Goal: Task Accomplishment & Management: Manage account settings

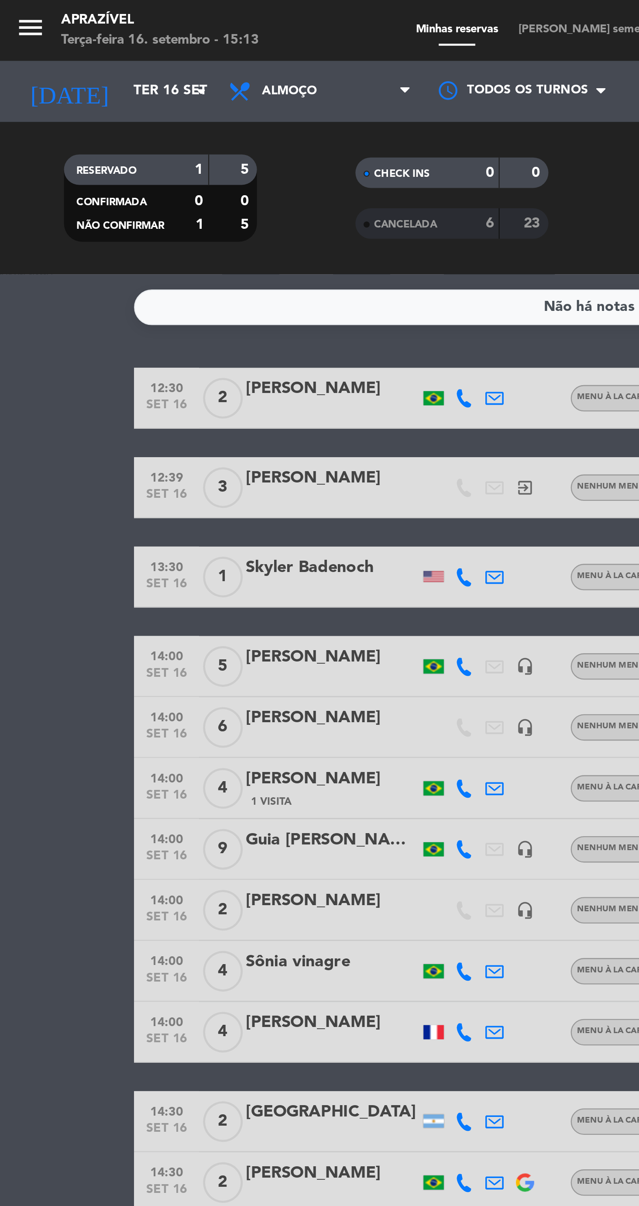
click at [68, 44] on input "Ter 16 set" at bounding box center [92, 39] width 78 height 16
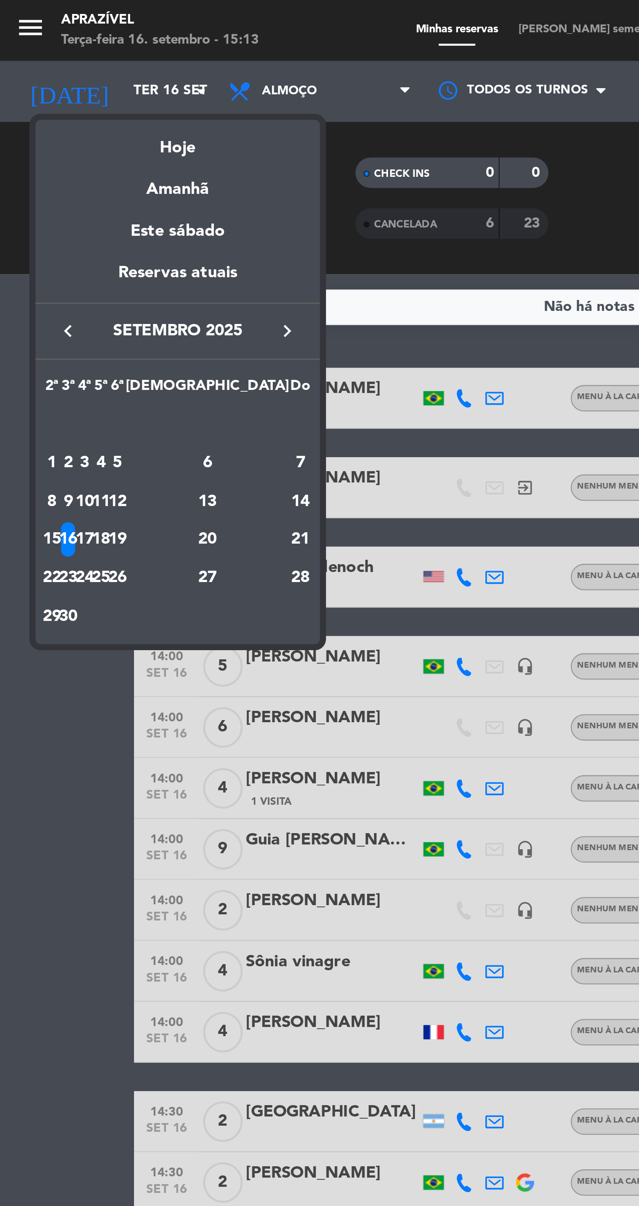
click at [129, 45] on div at bounding box center [319, 603] width 639 height 1206
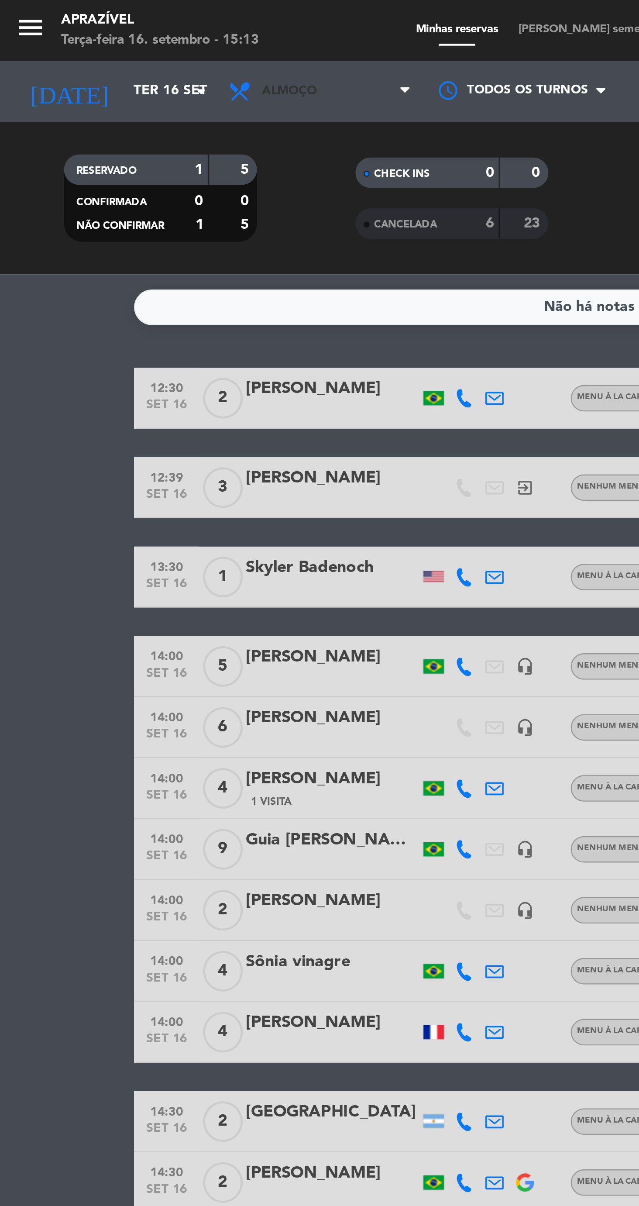
click at [135, 45] on span "Almoço" at bounding box center [137, 39] width 87 height 19
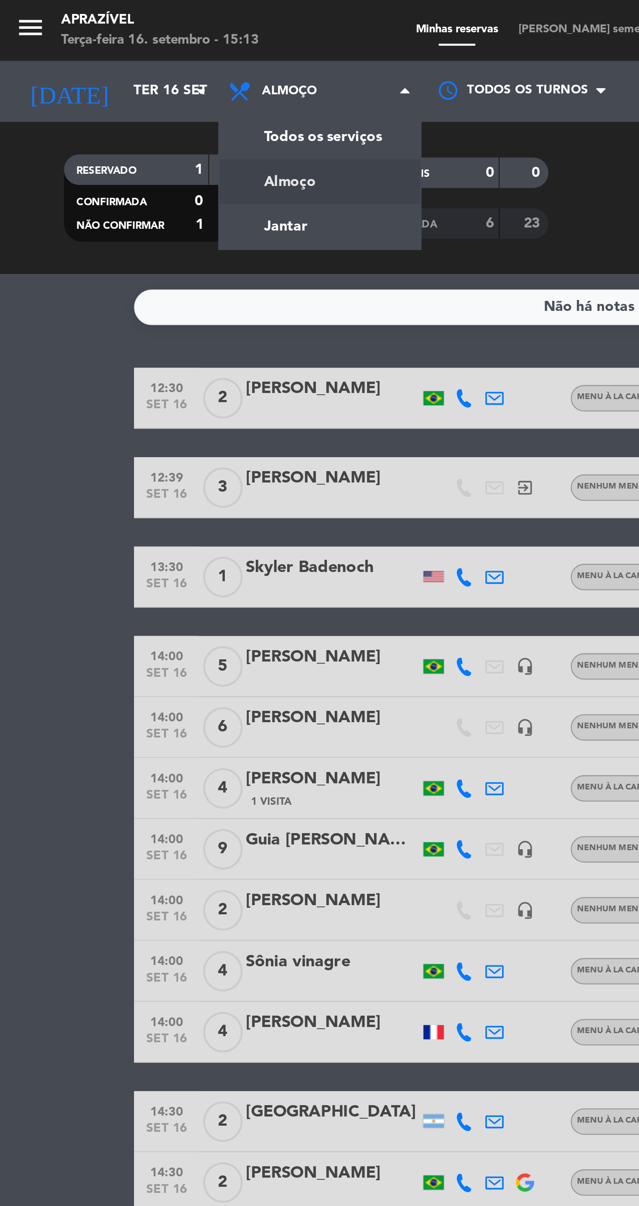
click at [122, 98] on div "menu Aprazível Terça-feira 16. setembro - 15:13 Minhas reservas Mesas semeadas …" at bounding box center [319, 59] width 639 height 118
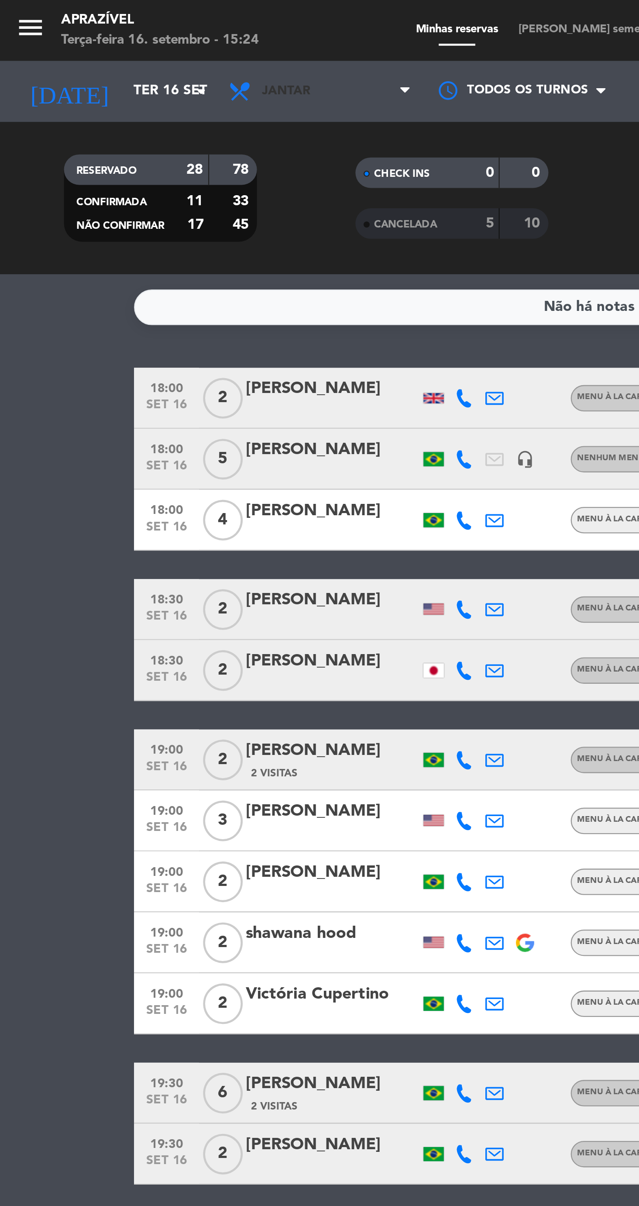
click at [107, 40] on icon at bounding box center [104, 39] width 13 height 10
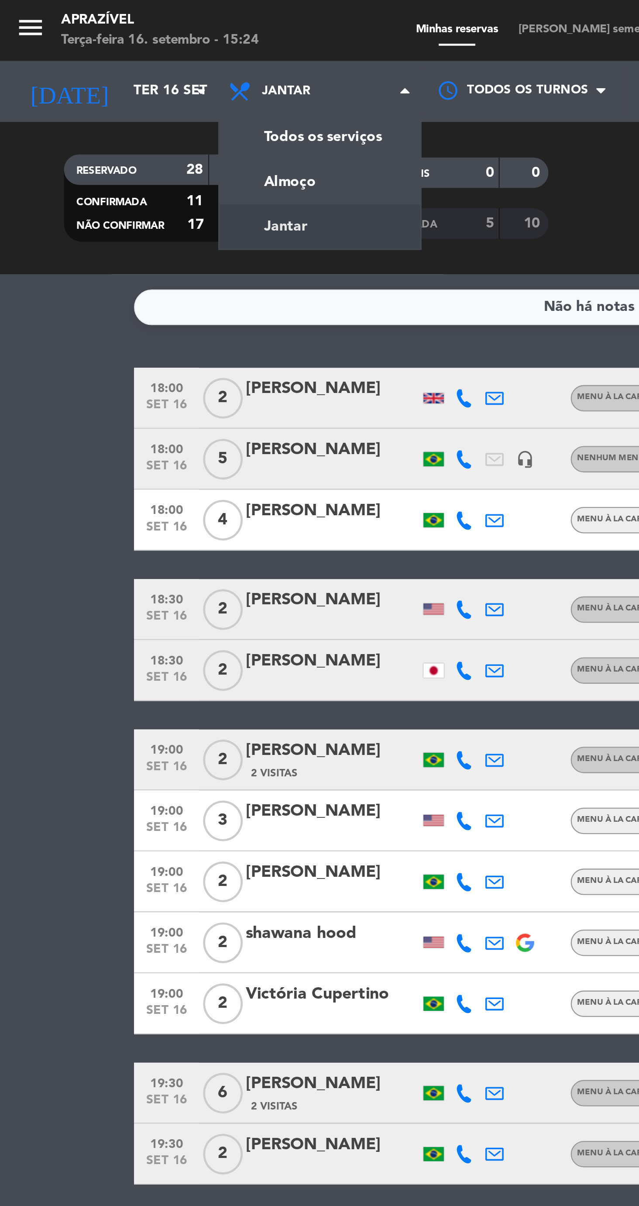
click at [121, 85] on div "menu Aprazível Terça-feira 16. setembro - 15:24 Minhas reservas Mesas semeadas …" at bounding box center [319, 59] width 639 height 118
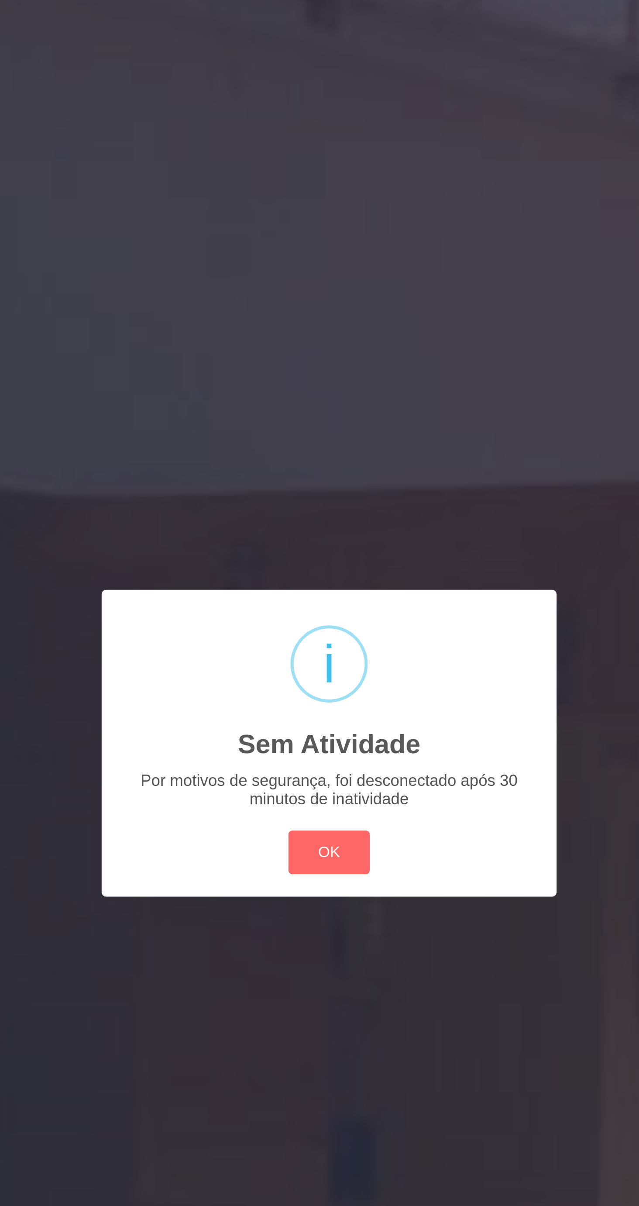
click at [315, 658] on button "OK" at bounding box center [319, 650] width 35 height 19
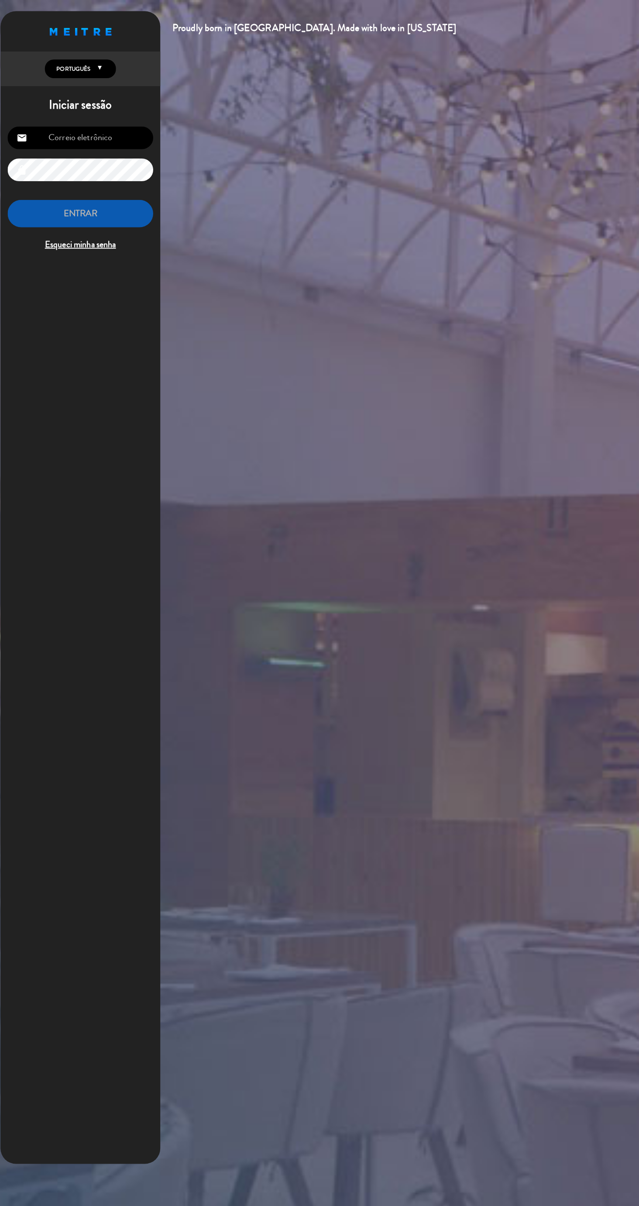
type input "[EMAIL_ADDRESS][DOMAIN_NAME]"
click at [80, 220] on button "ENTRAR" at bounding box center [89, 211] width 143 height 28
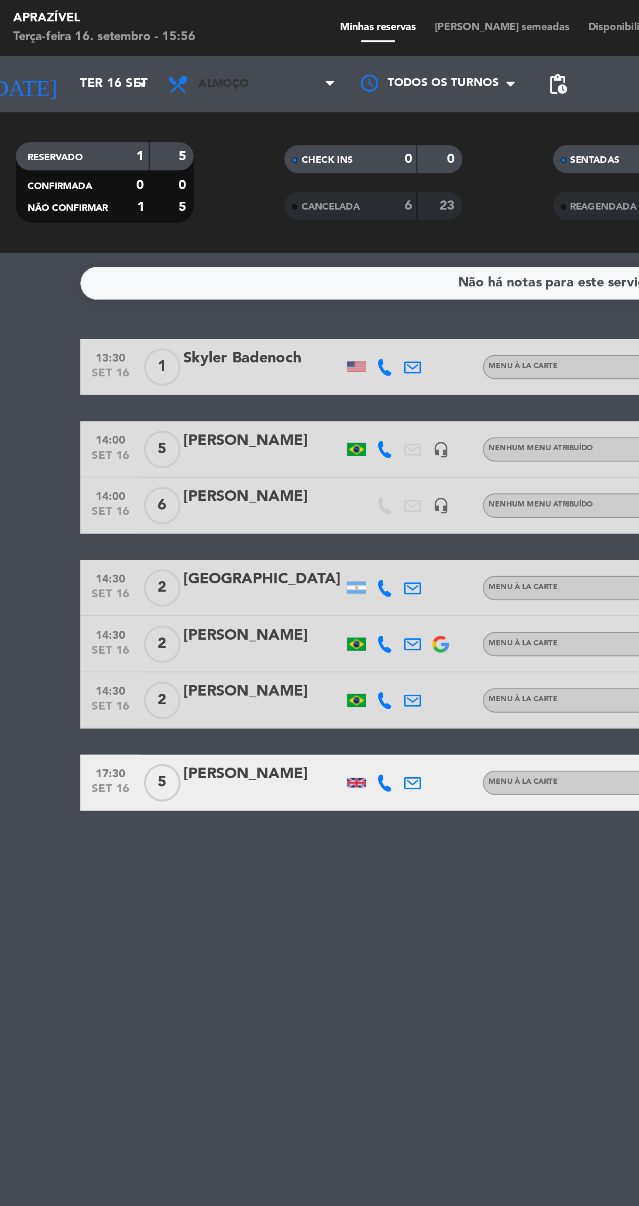
click at [126, 41] on span "Almoço" at bounding box center [125, 39] width 24 height 6
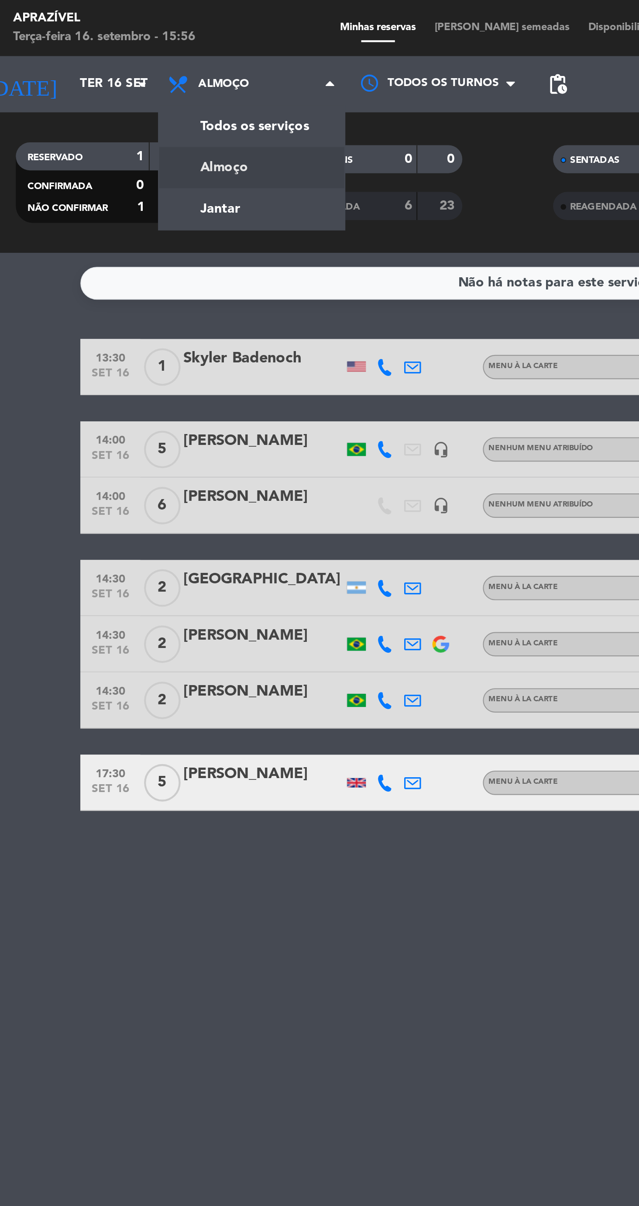
click at [142, 76] on div "menu Aprazível Terça-feira 16. setembro - 15:56 Minhas reservas Mesas semeadas …" at bounding box center [319, 59] width 639 height 118
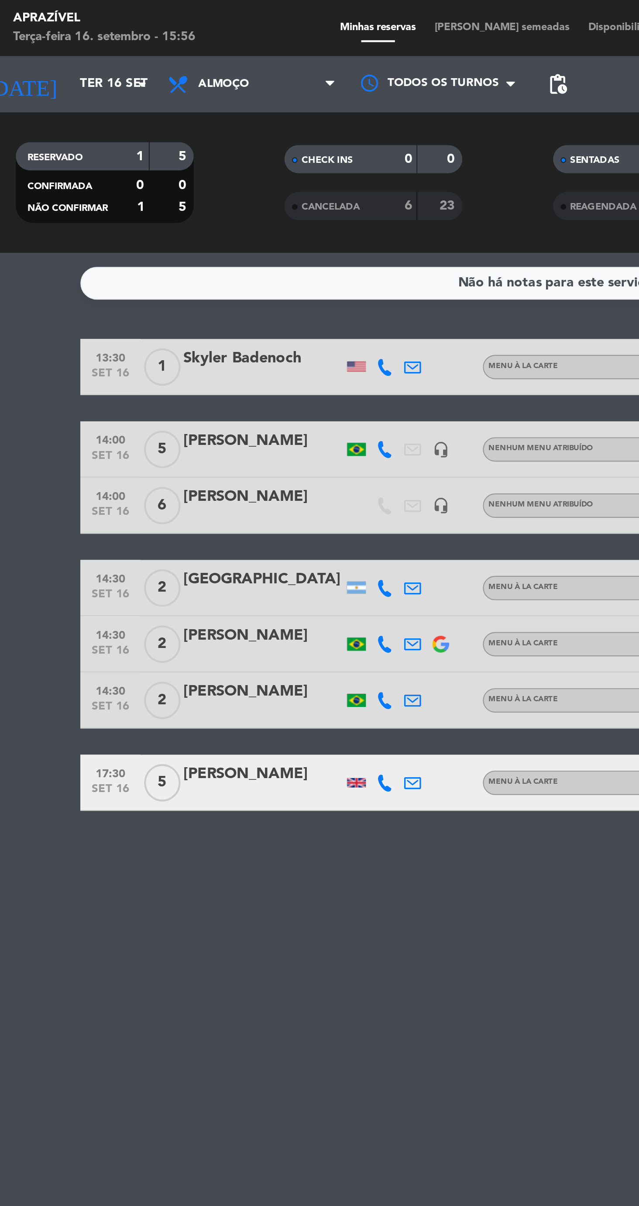
click at [142, 40] on span "Almoço" at bounding box center [137, 39] width 87 height 19
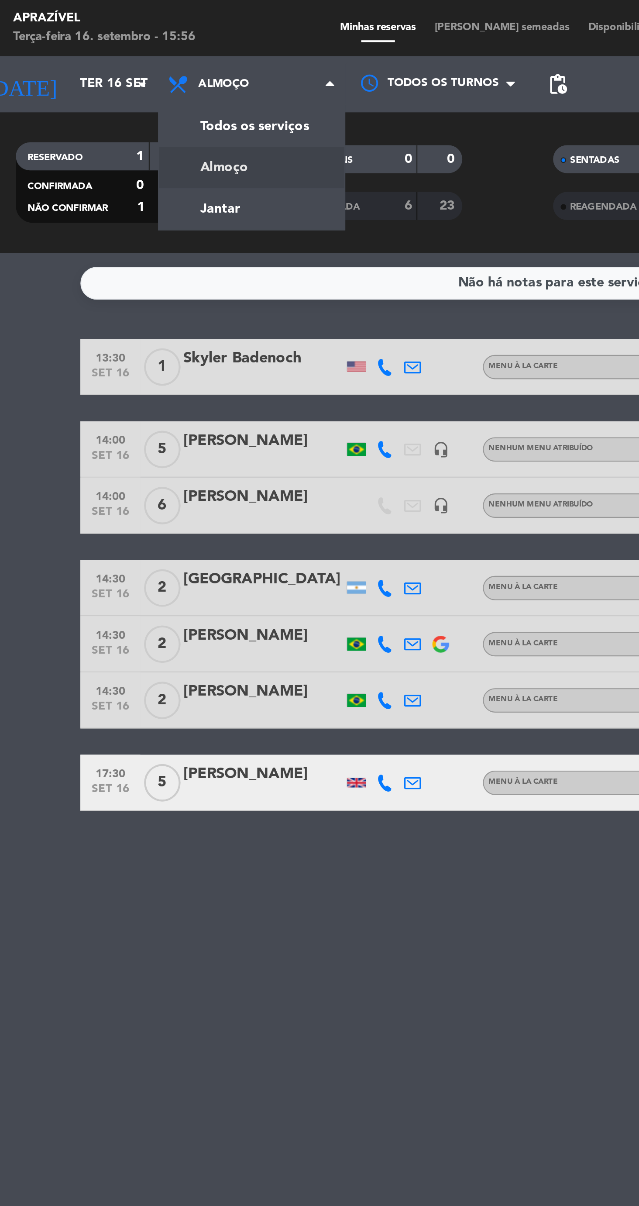
click at [137, 104] on div "menu Aprazível Terça-feira 16. setembro - 15:56 Minhas reservas Mesas semeadas …" at bounding box center [319, 59] width 639 height 118
